Goal: Task Accomplishment & Management: Manage account settings

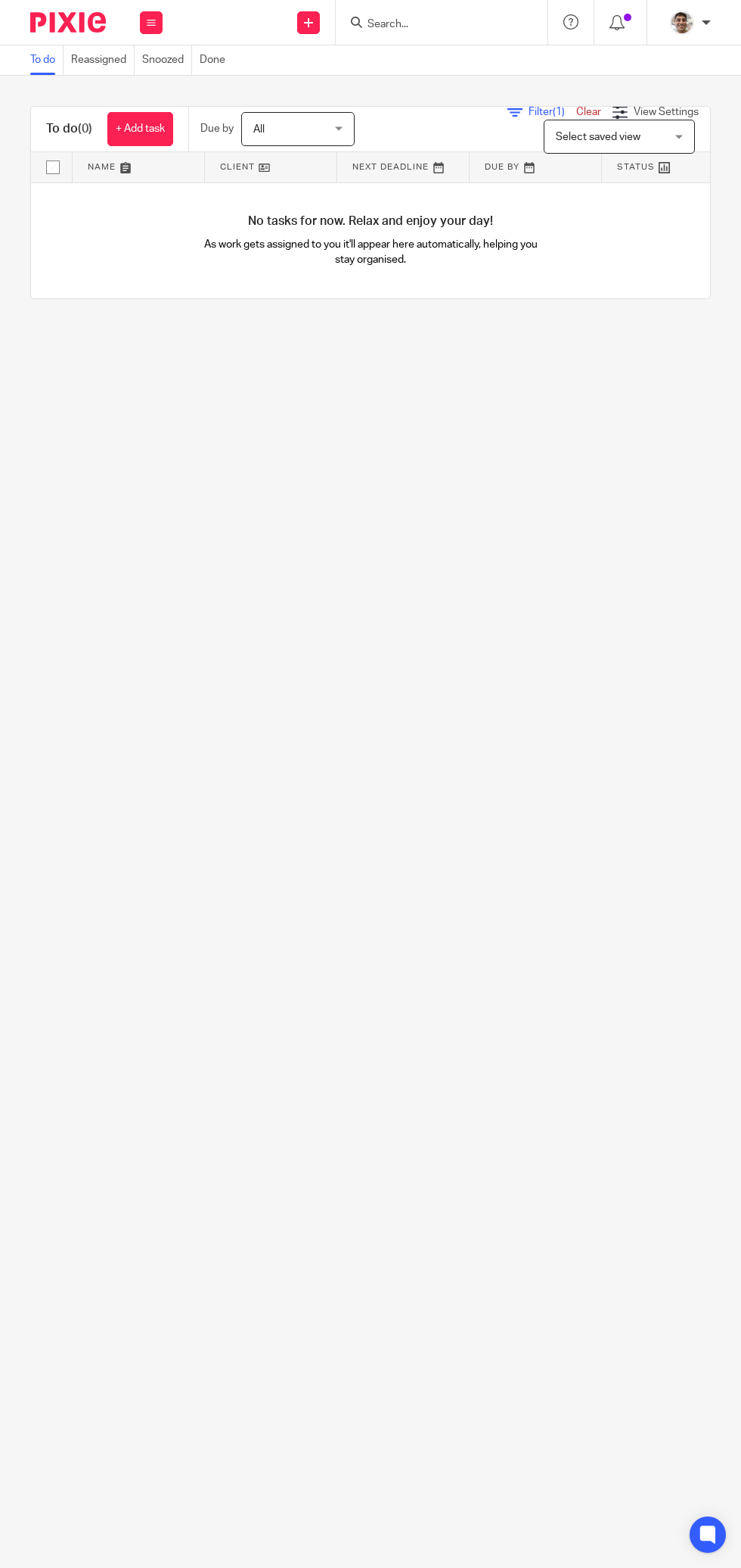
click at [166, 60] on link "Snoozed" at bounding box center [168, 60] width 50 height 29
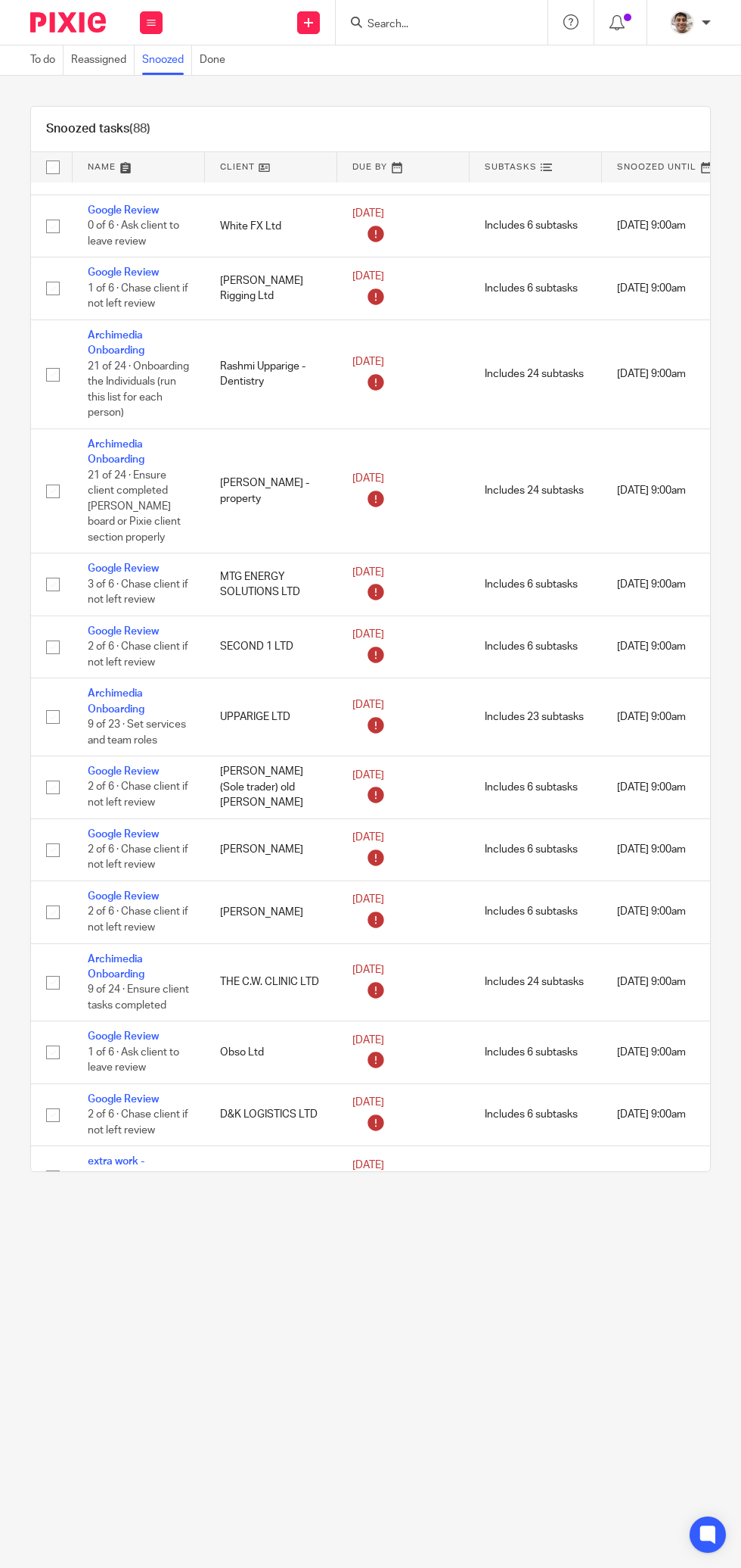
scroll to position [987, 156]
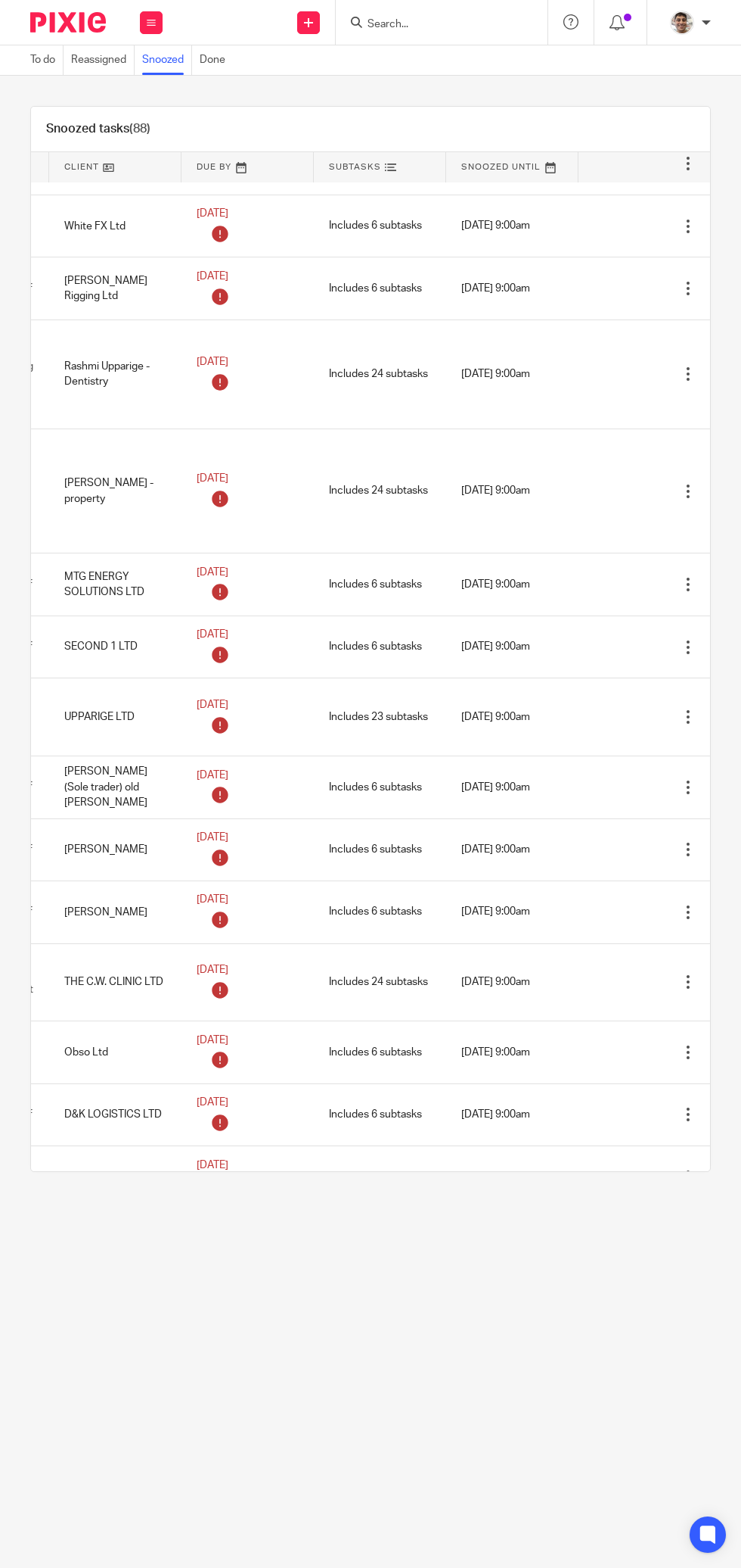
click at [547, 401] on td "[DATE] 9:00am" at bounding box center [512, 374] width 133 height 109
click at [656, 367] on icon at bounding box center [663, 375] width 15 height 16
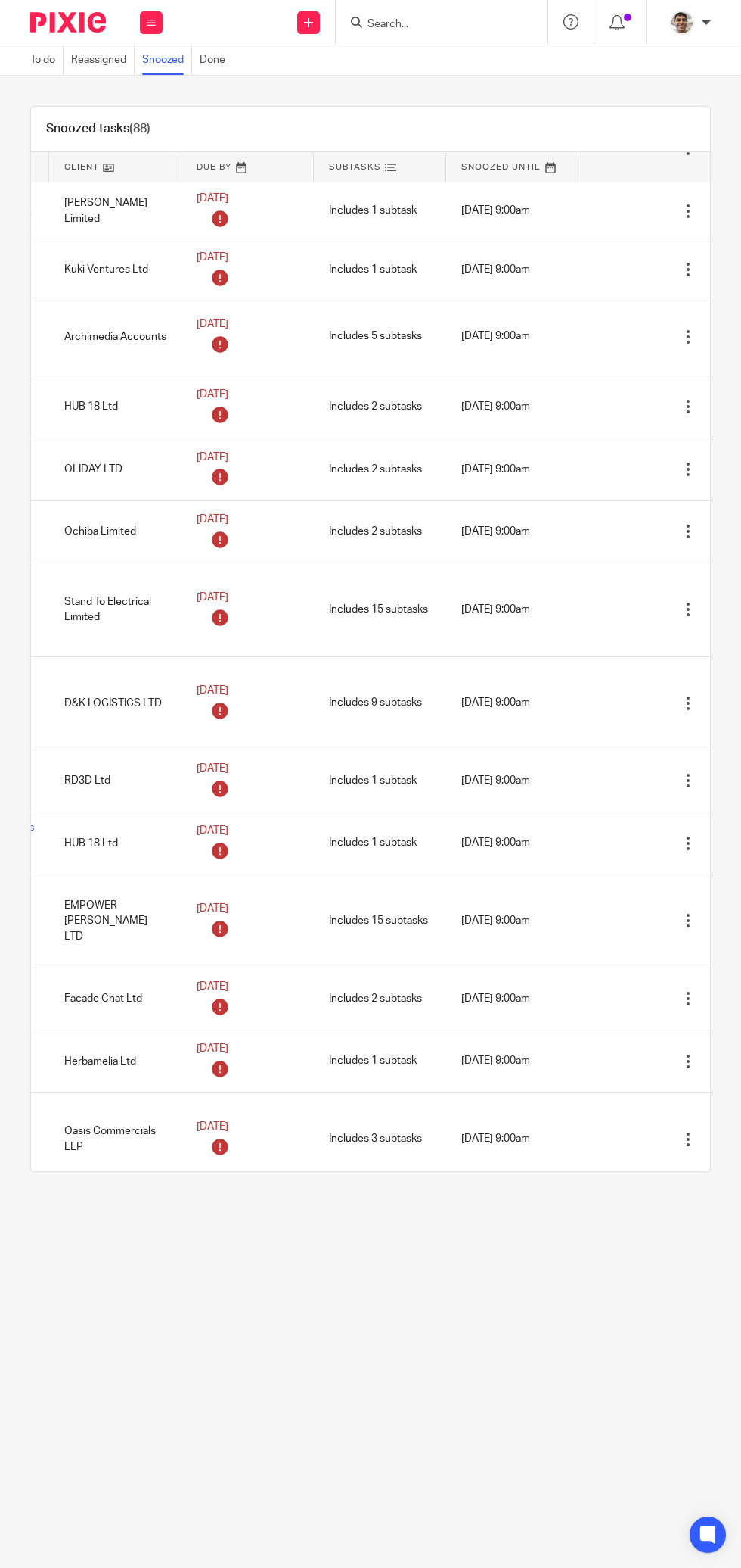
scroll to position [3347, 156]
click at [517, 752] on td "[DATE] 9:00am" at bounding box center [512, 783] width 133 height 62
click at [571, 700] on td "[DATE] 9:00am" at bounding box center [512, 706] width 133 height 93
click at [668, 698] on icon at bounding box center [663, 706] width 15 height 16
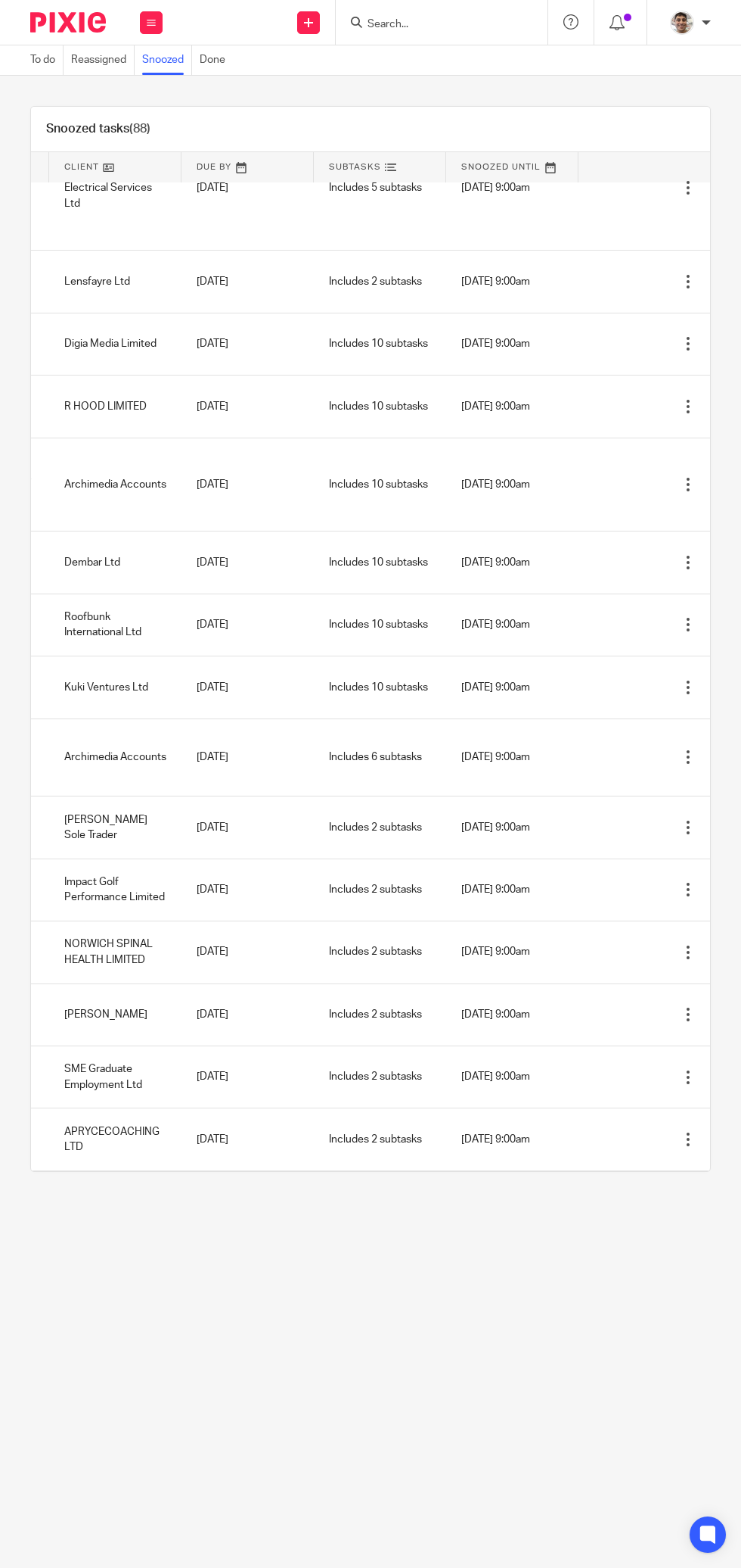
scroll to position [4460, 156]
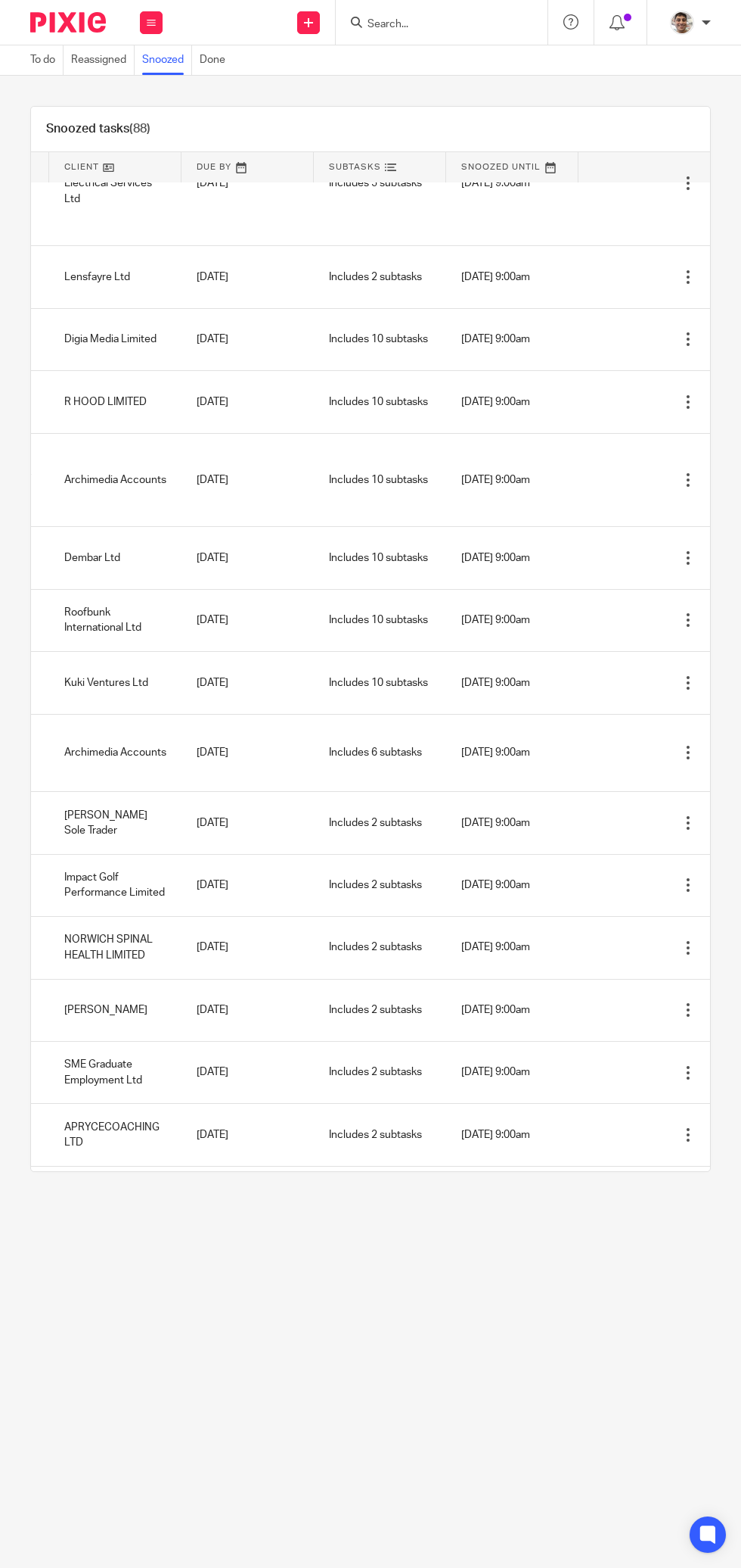
click at [602, 533] on td "Open Mark as done Edit task Delete" at bounding box center [645, 558] width 133 height 62
click at [665, 550] on icon at bounding box center [663, 558] width 15 height 16
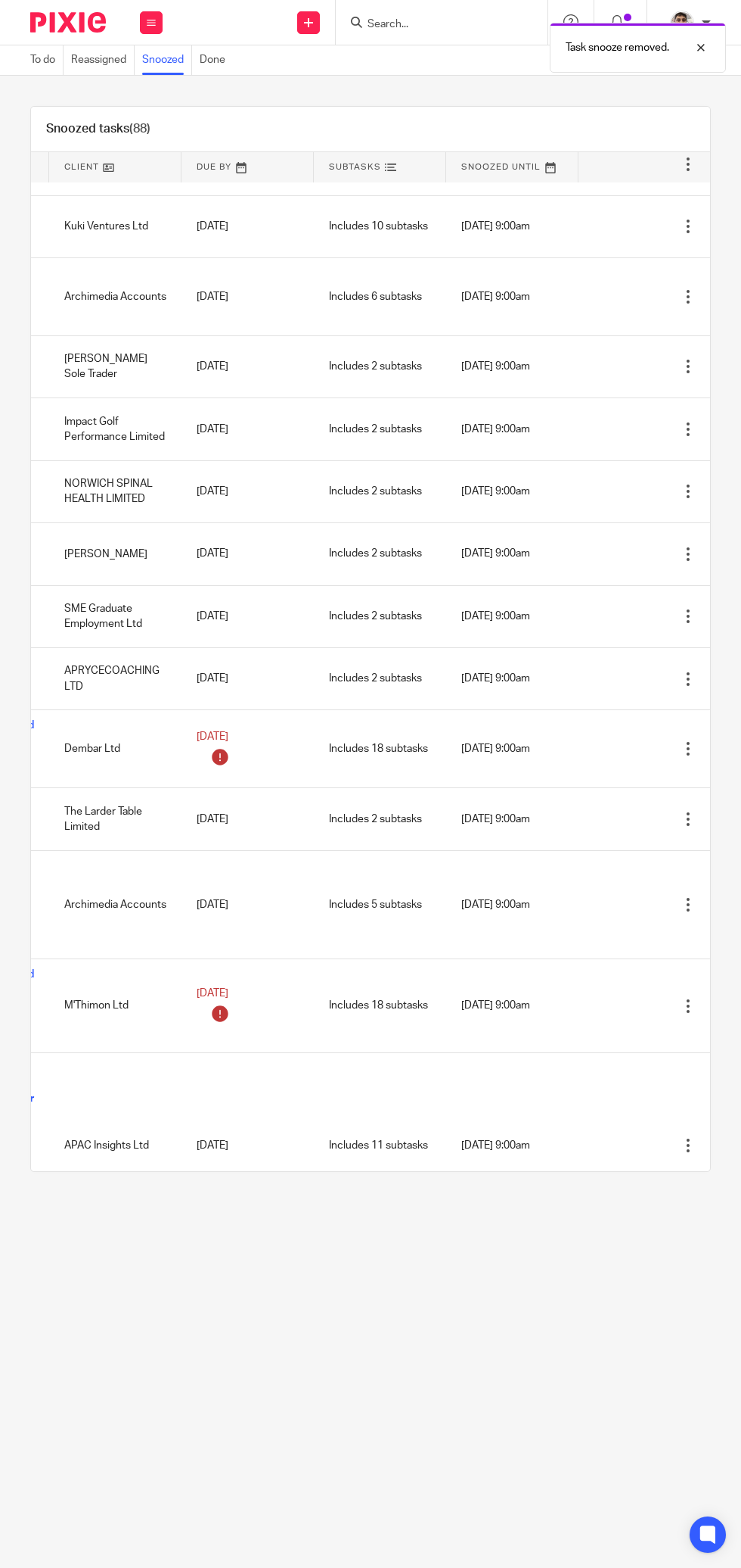
scroll to position [4870, 156]
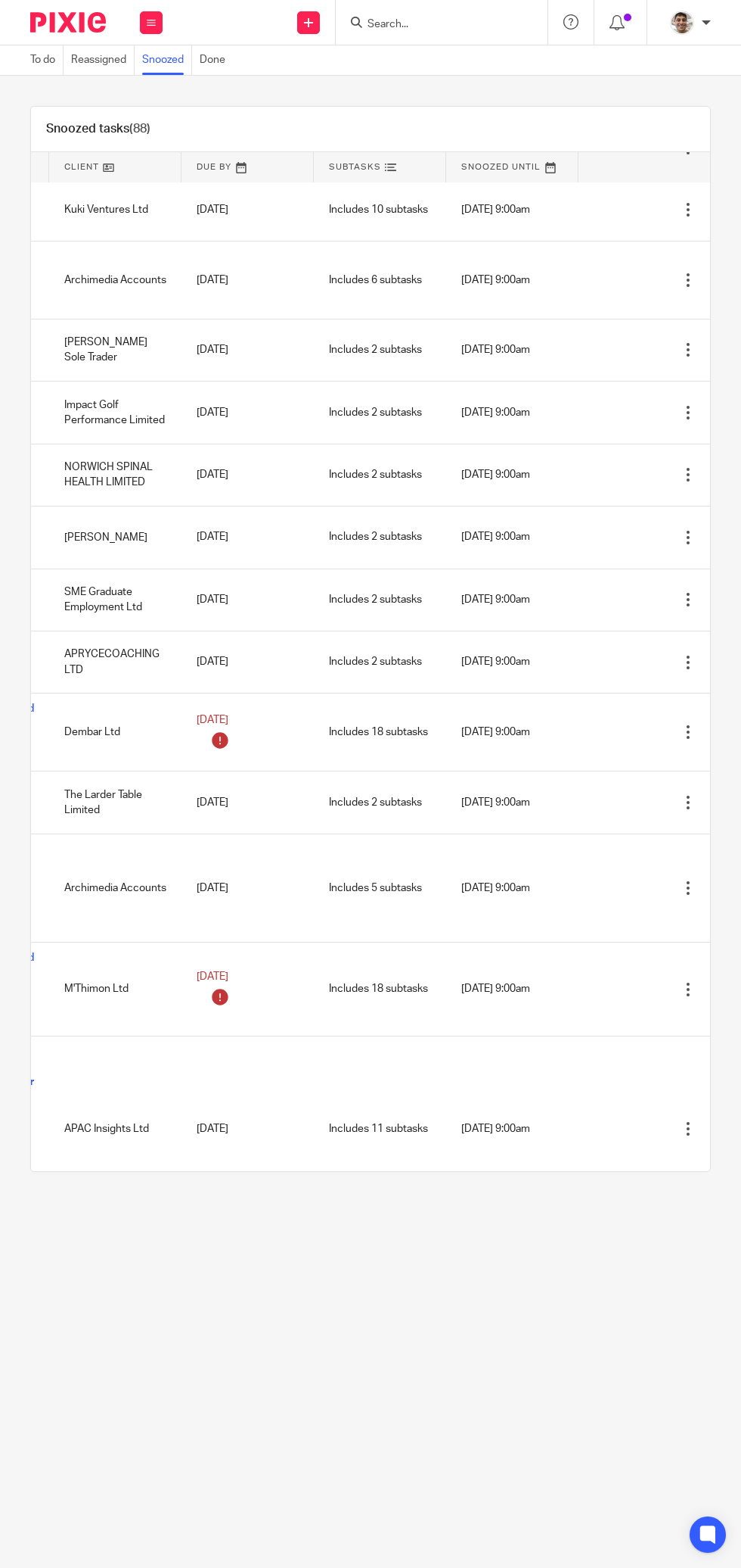
click at [75, 22] on img at bounding box center [68, 21] width 76 height 20
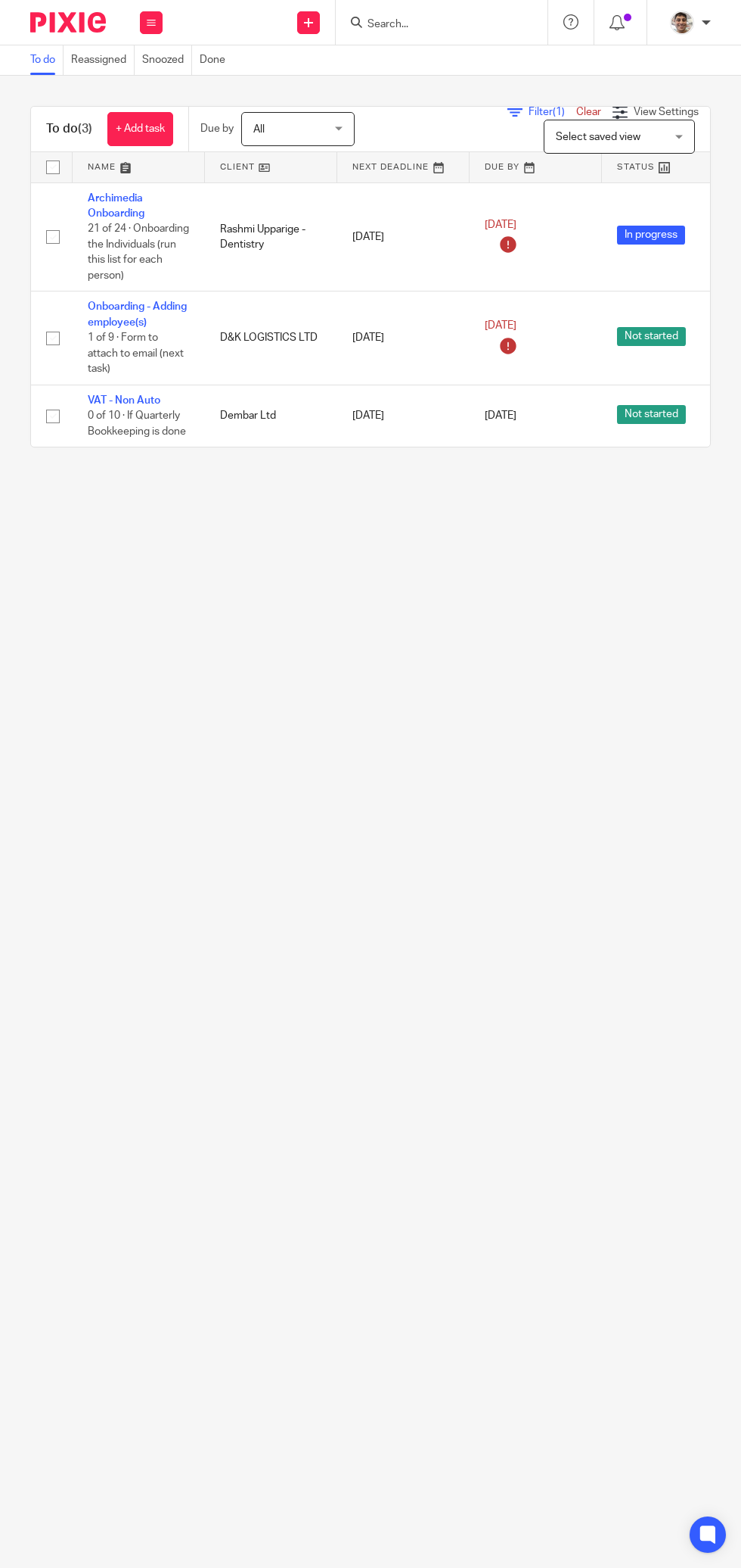
click at [449, 274] on td "27 Jan 2025" at bounding box center [403, 236] width 133 height 109
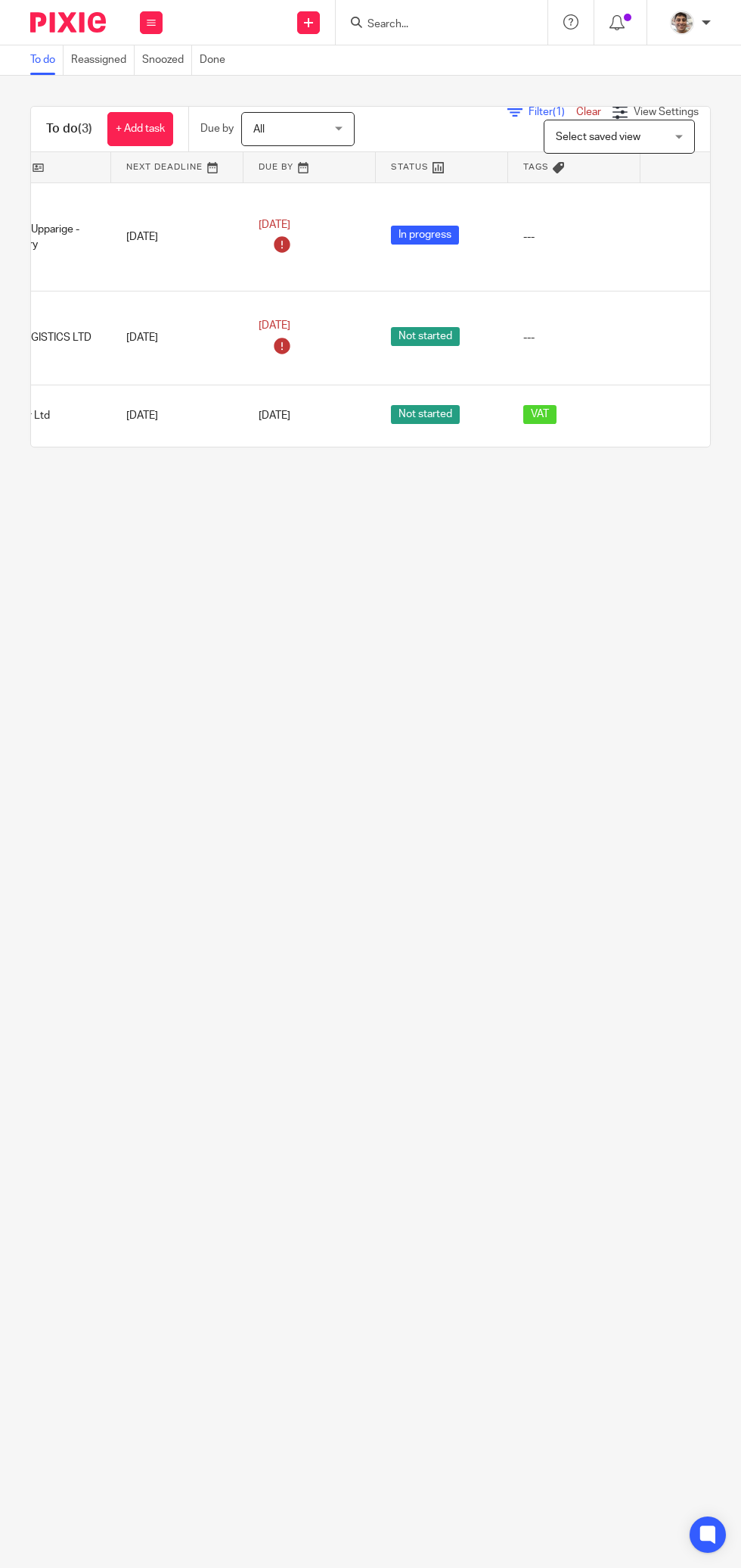
scroll to position [0, 289]
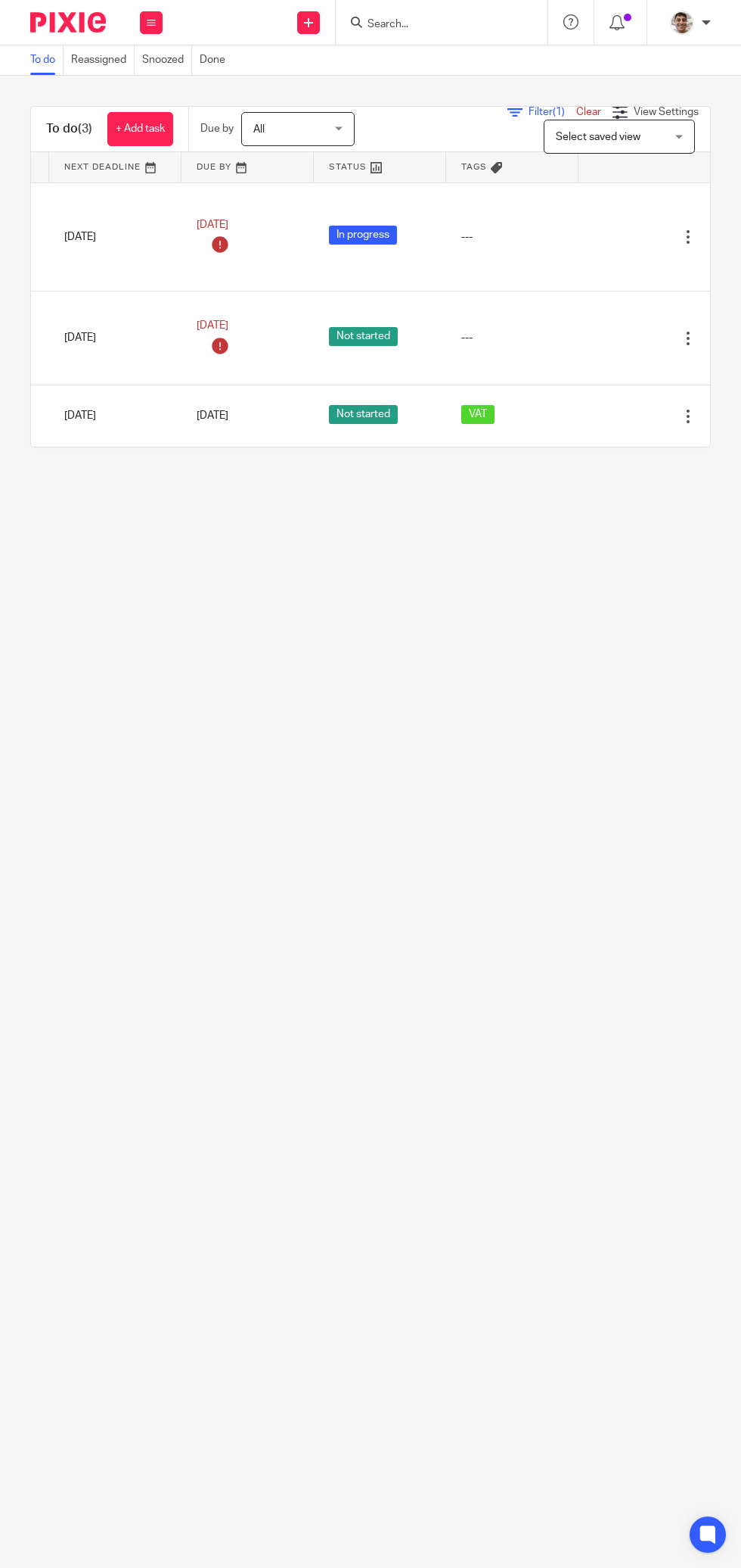
click at [665, 239] on div at bounding box center [663, 237] width 15 height 16
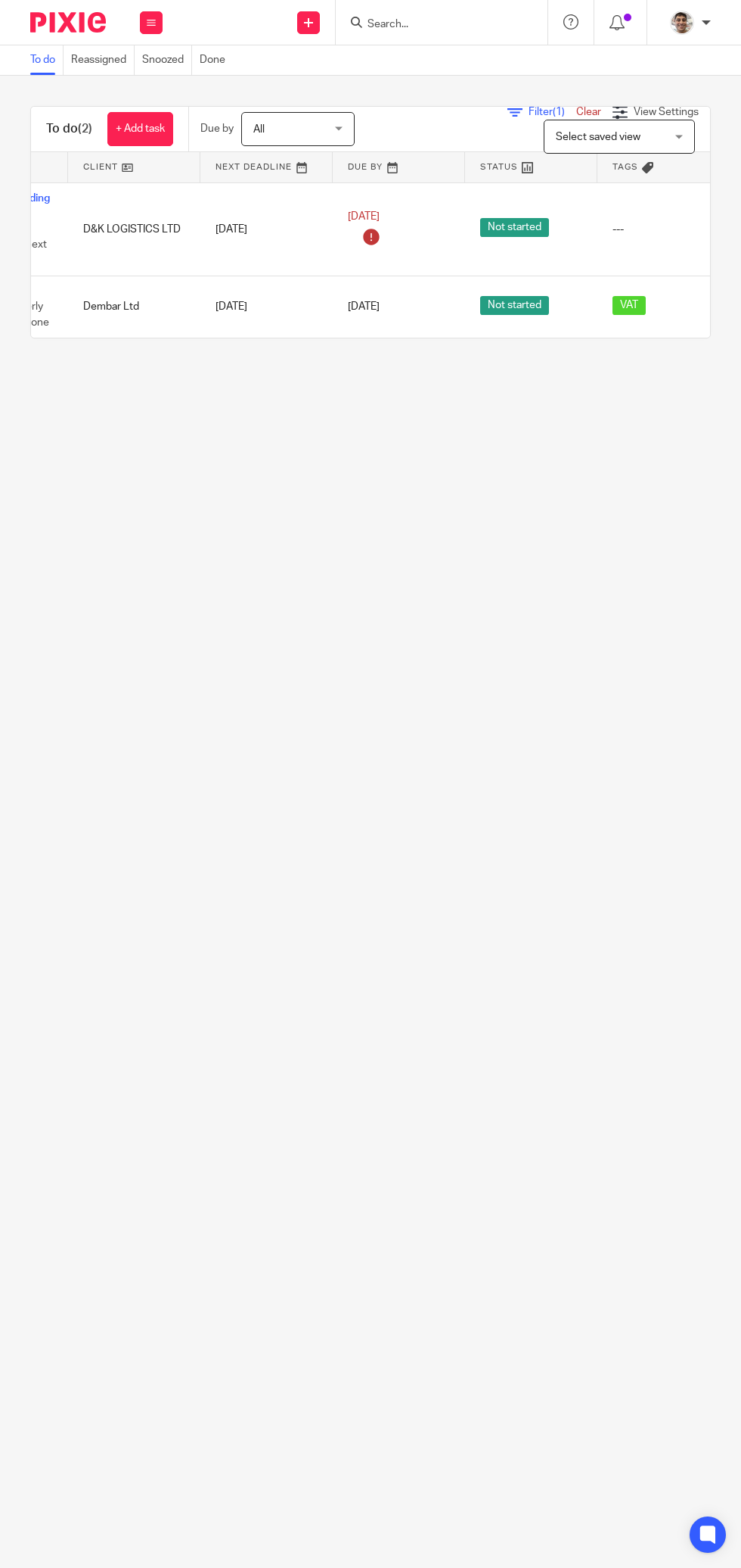
scroll to position [0, 289]
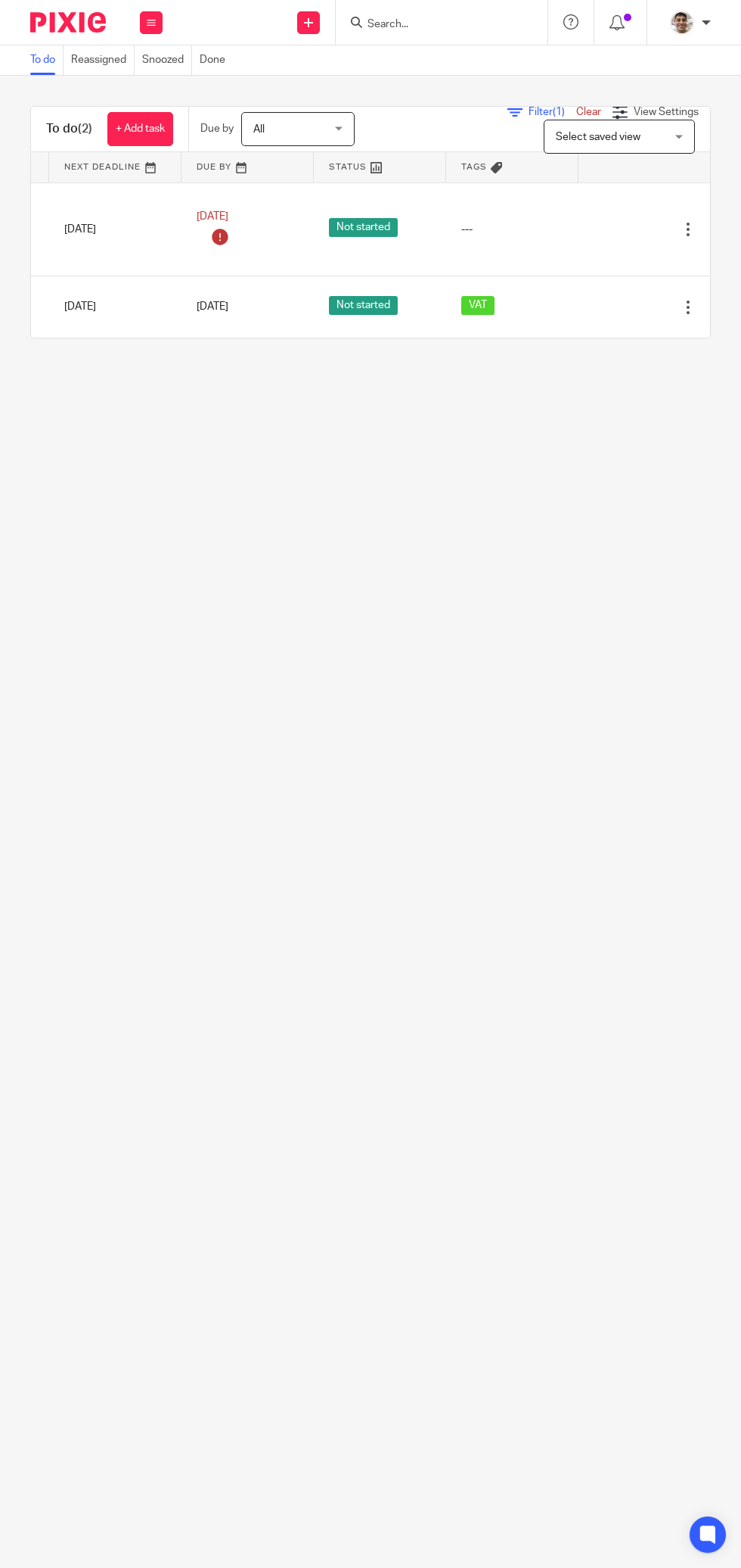
click at [525, 306] on div "VAT" at bounding box center [511, 306] width 102 height 22
click at [657, 308] on div at bounding box center [663, 307] width 15 height 16
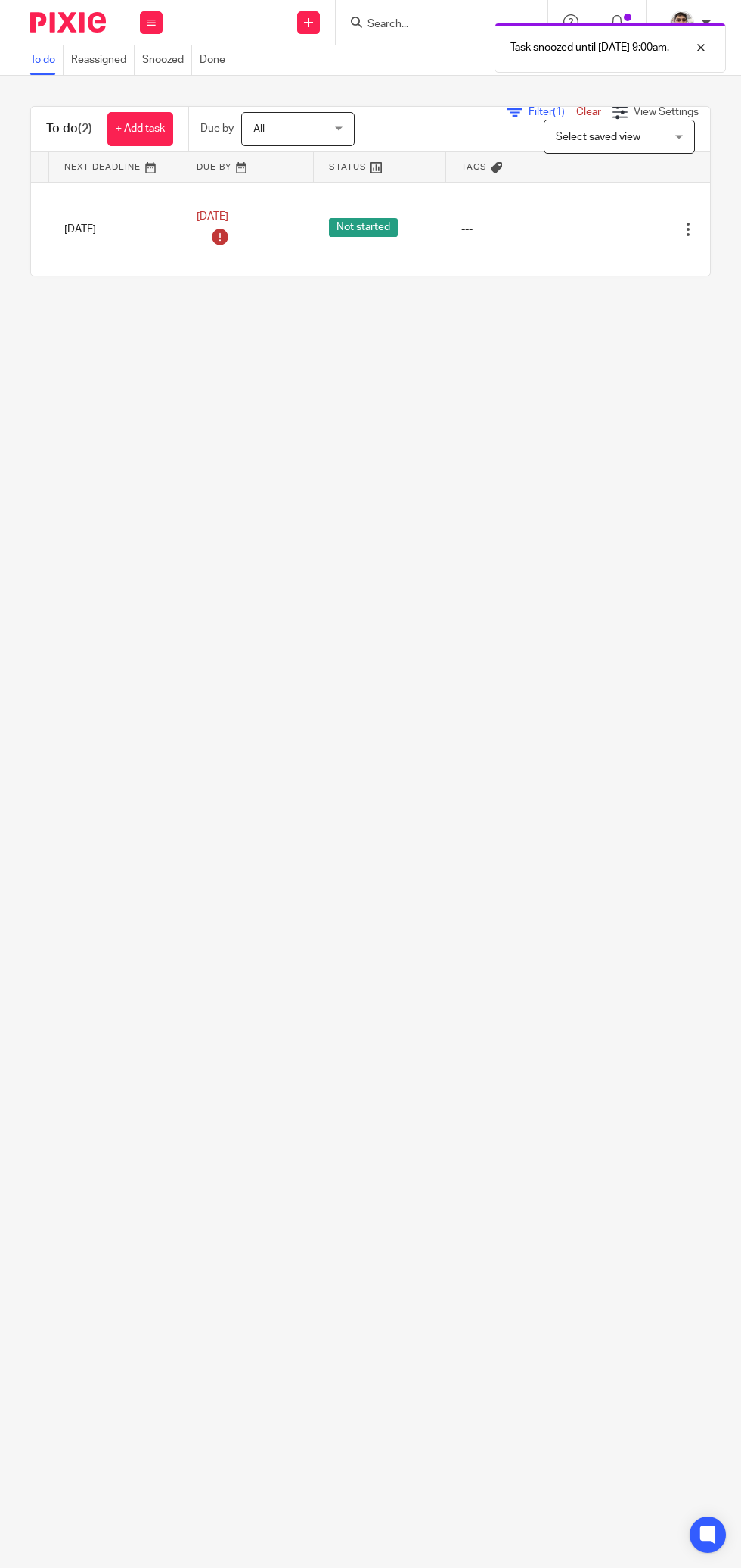
scroll to position [0, 0]
